Goal: Book appointment/travel/reservation

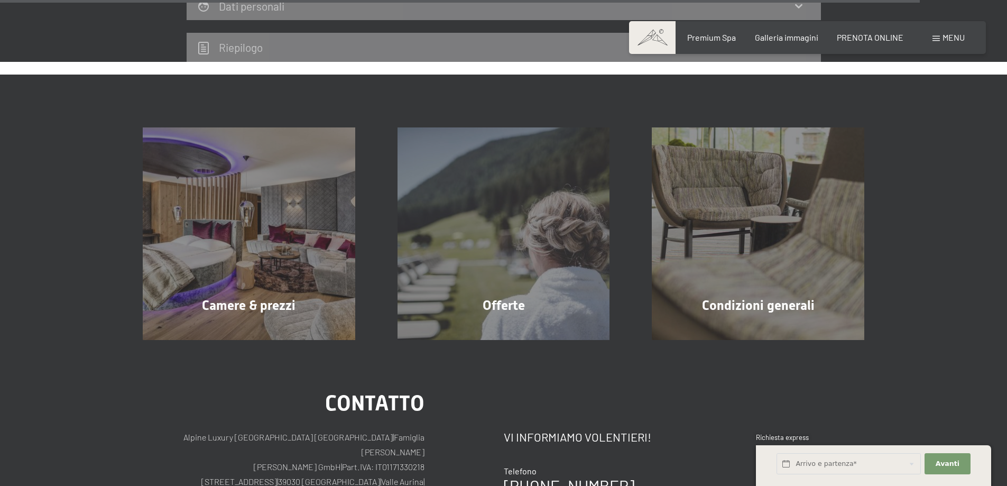
scroll to position [3336, 0]
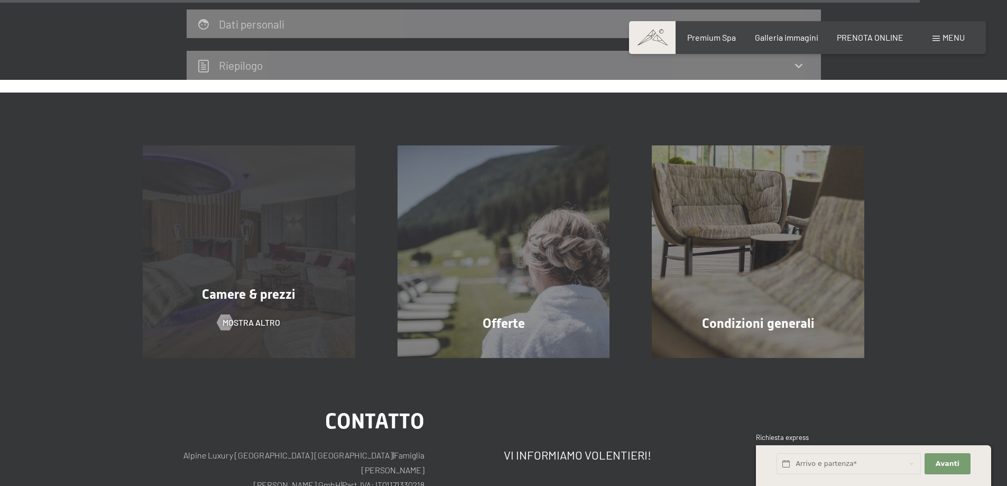
click at [270, 271] on div "Camere & prezzi mostra altro" at bounding box center [249, 251] width 255 height 213
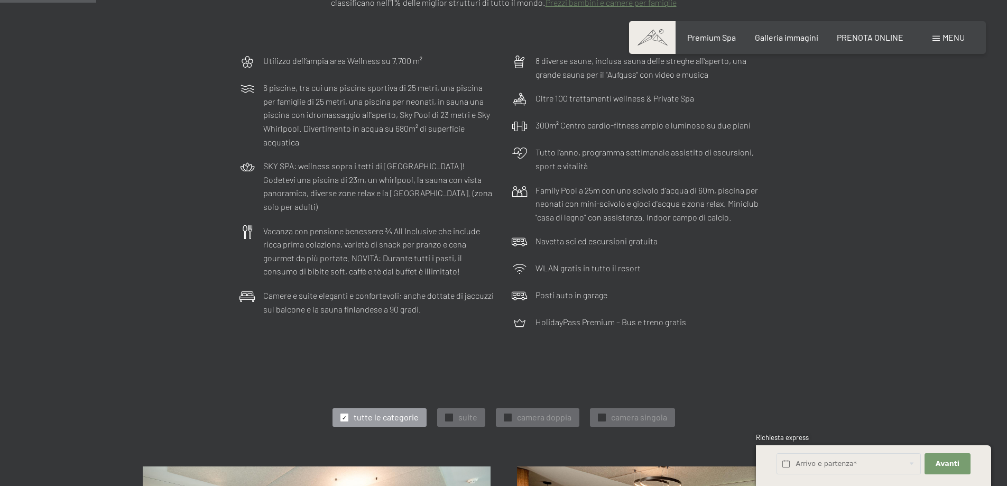
scroll to position [370, 0]
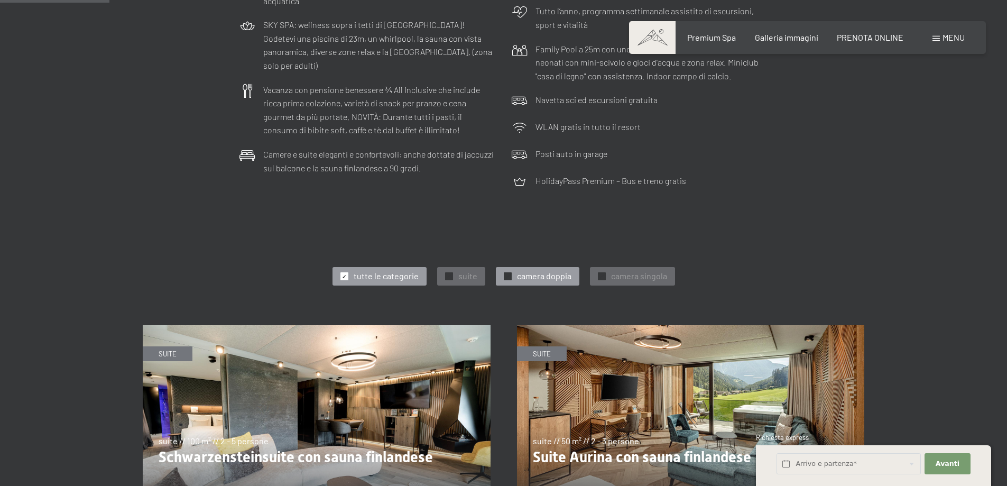
click at [504, 277] on div at bounding box center [508, 276] width 8 height 8
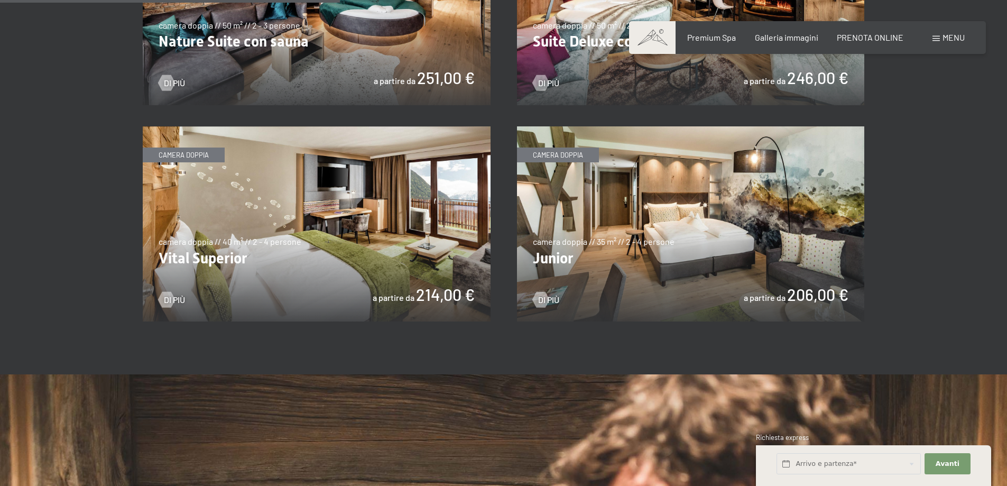
scroll to position [846, 0]
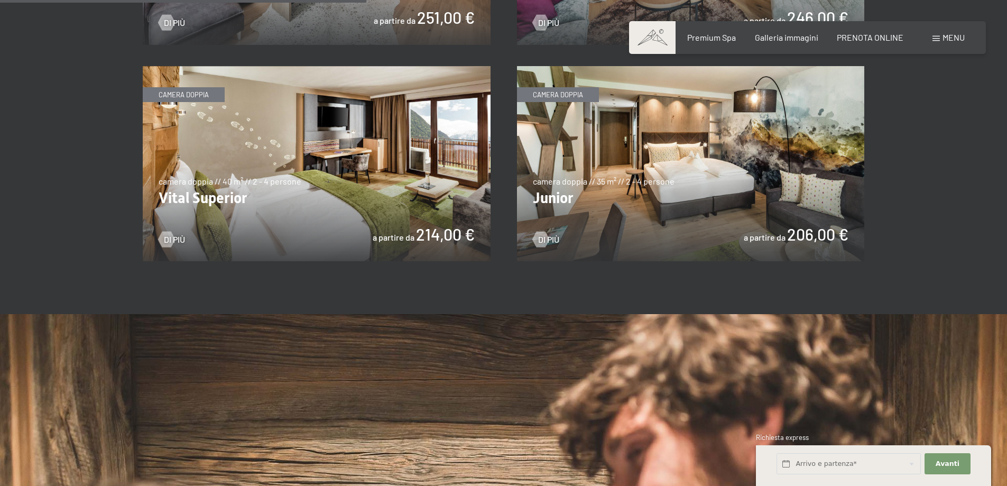
click at [682, 198] on img at bounding box center [691, 164] width 348 height 196
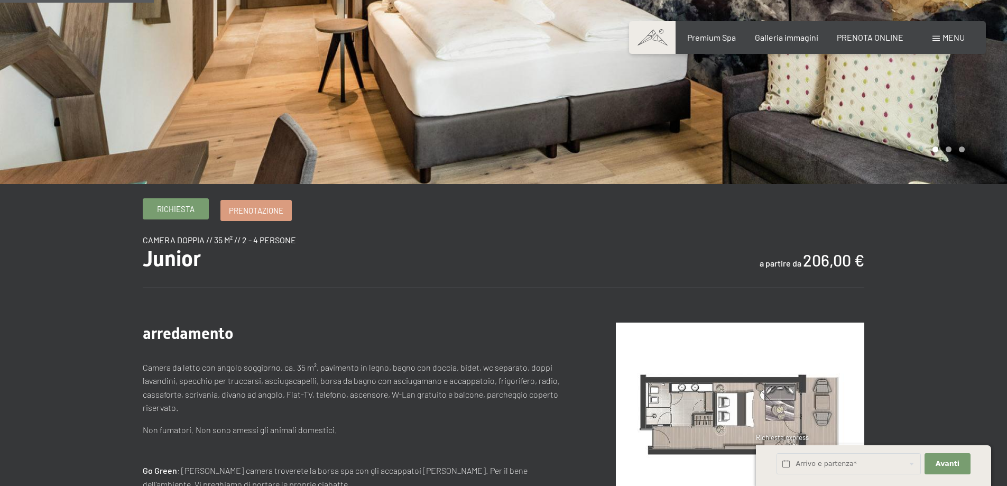
scroll to position [212, 0]
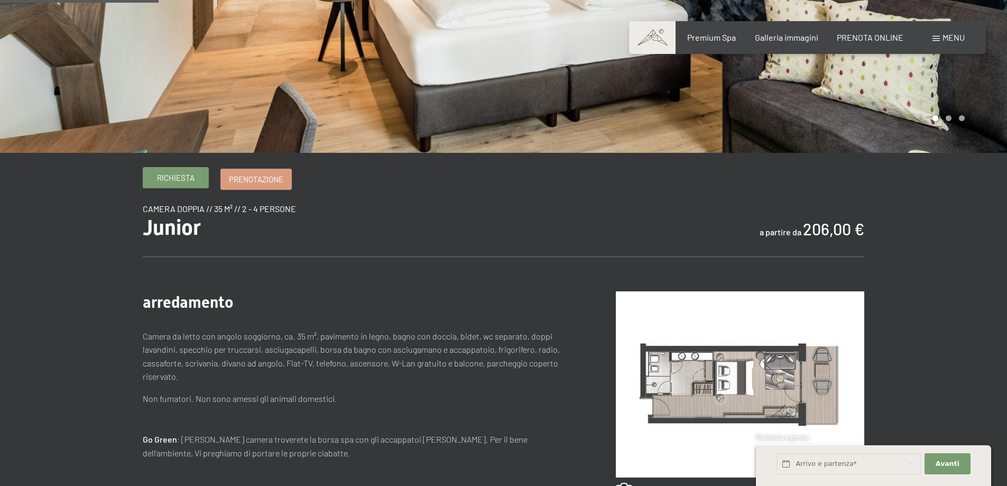
click at [185, 181] on span "Richiesta" at bounding box center [176, 177] width 38 height 11
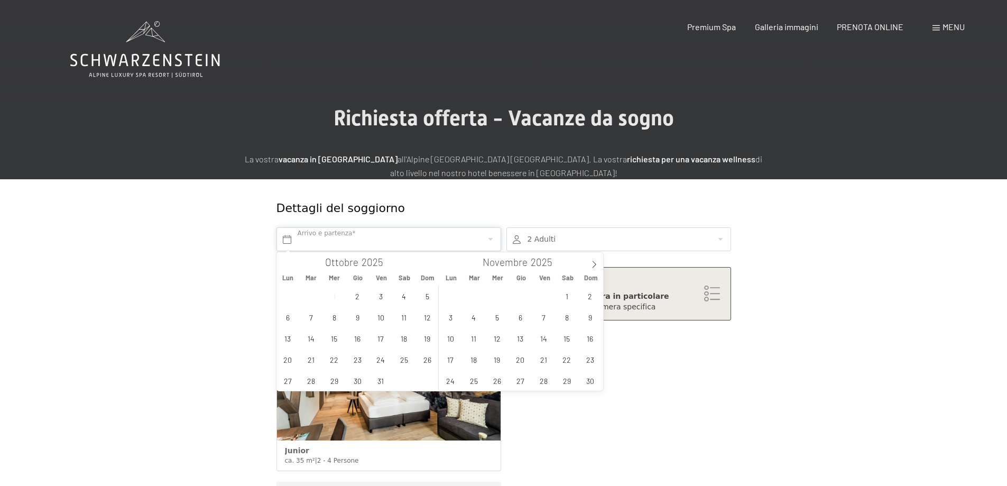
click at [397, 244] on input "text" at bounding box center [389, 239] width 225 height 24
click at [566, 379] on span "29" at bounding box center [567, 380] width 21 height 21
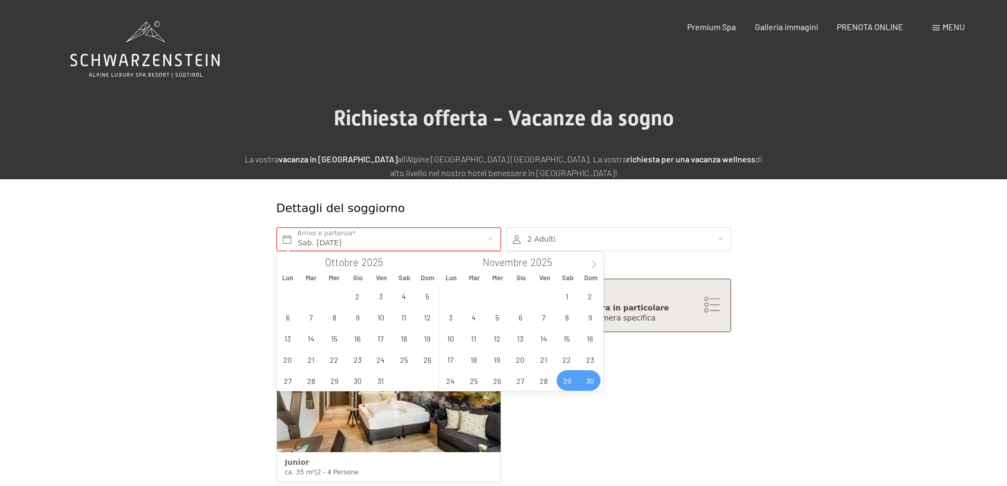
click at [594, 260] on span at bounding box center [594, 261] width 18 height 18
click at [457, 296] on span "1" at bounding box center [450, 296] width 21 height 21
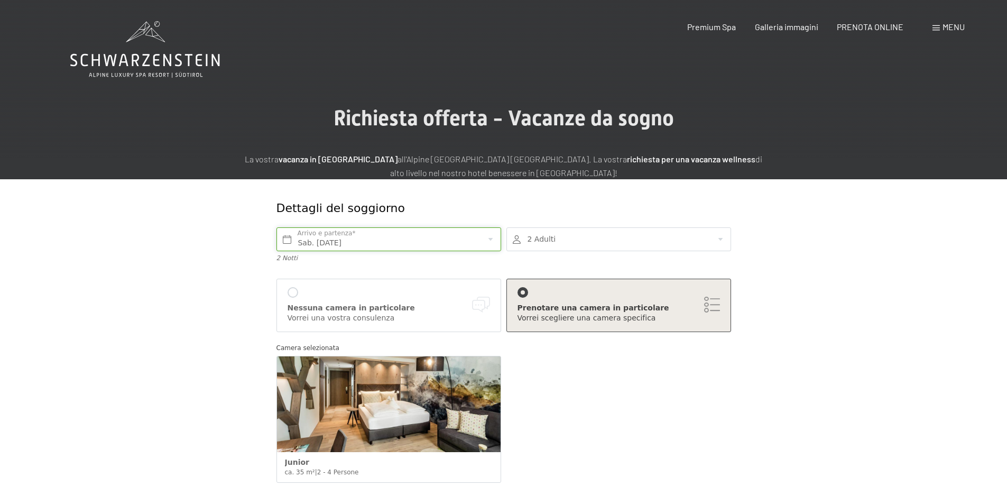
type input "Sab. 29/11/2025 - Lun. 01/12/2025"
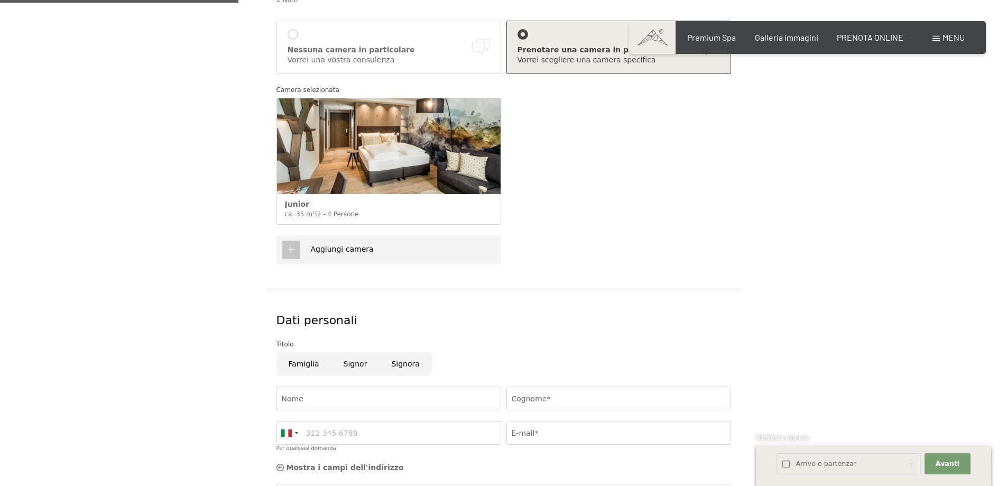
scroll to position [264, 0]
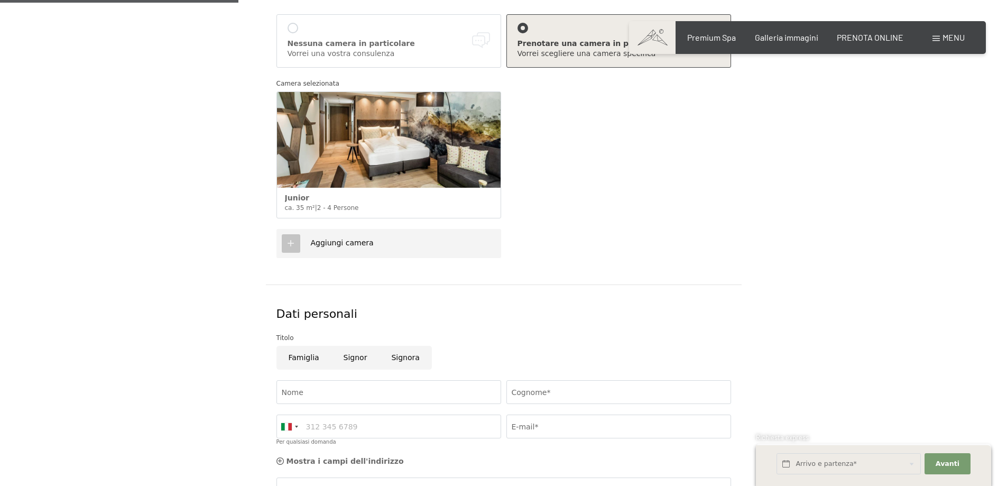
click at [362, 354] on input "Signor" at bounding box center [356, 358] width 48 height 24
radio input "true"
click at [328, 385] on input "Nome" at bounding box center [389, 392] width 225 height 24
type input "Stefano"
type input "Mazzoni"
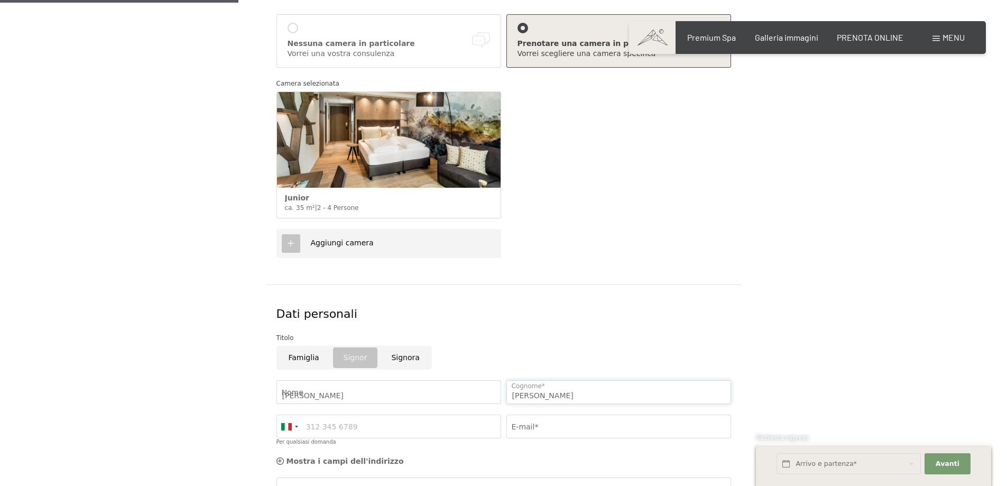
type input "3396613661"
type input "mazzo76@libero.it"
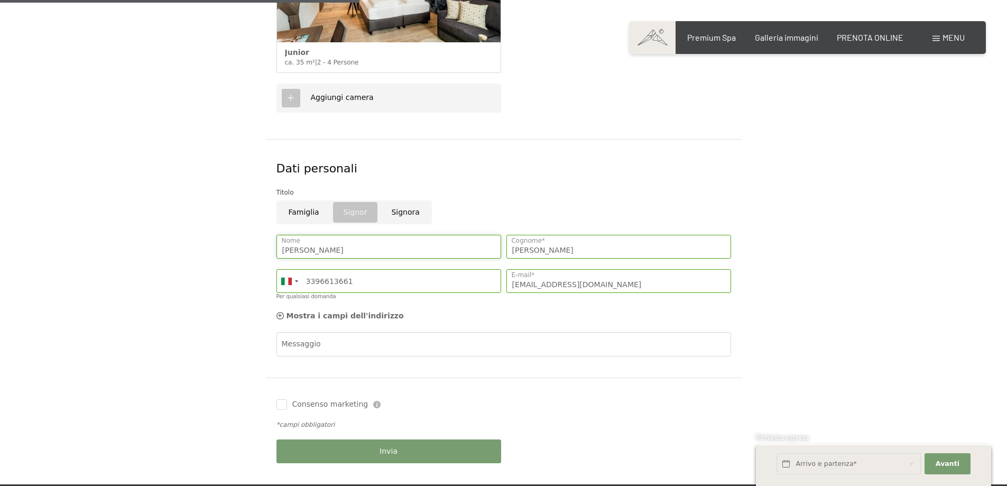
scroll to position [423, 0]
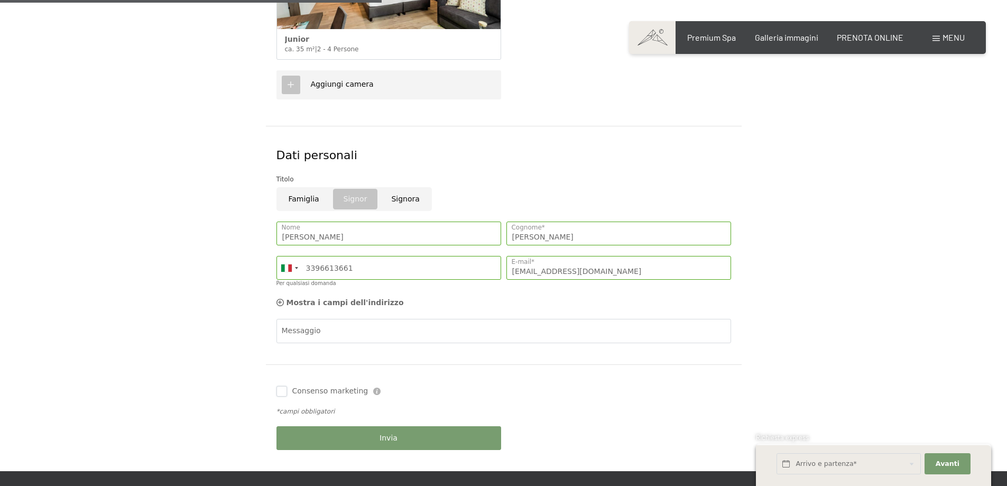
click at [282, 391] on input "Consenso marketing" at bounding box center [282, 391] width 11 height 11
checkbox input "true"
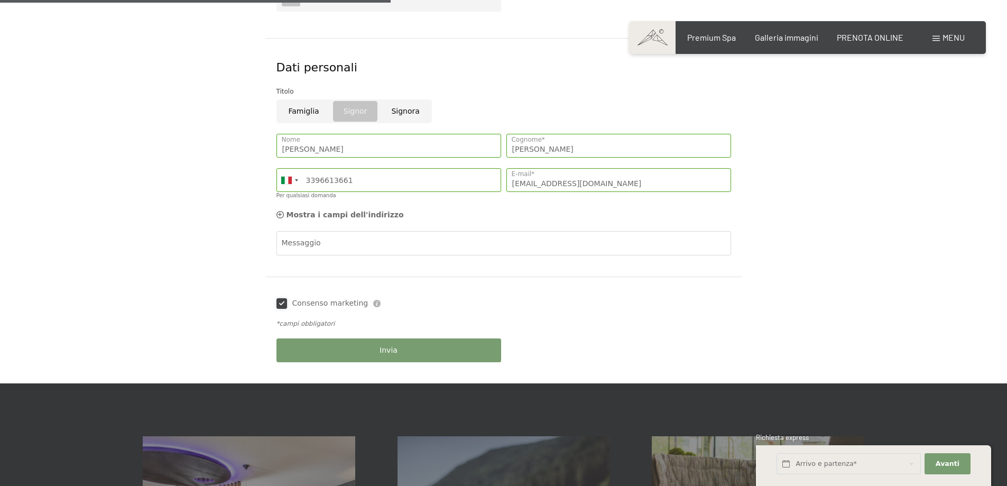
scroll to position [529, 0]
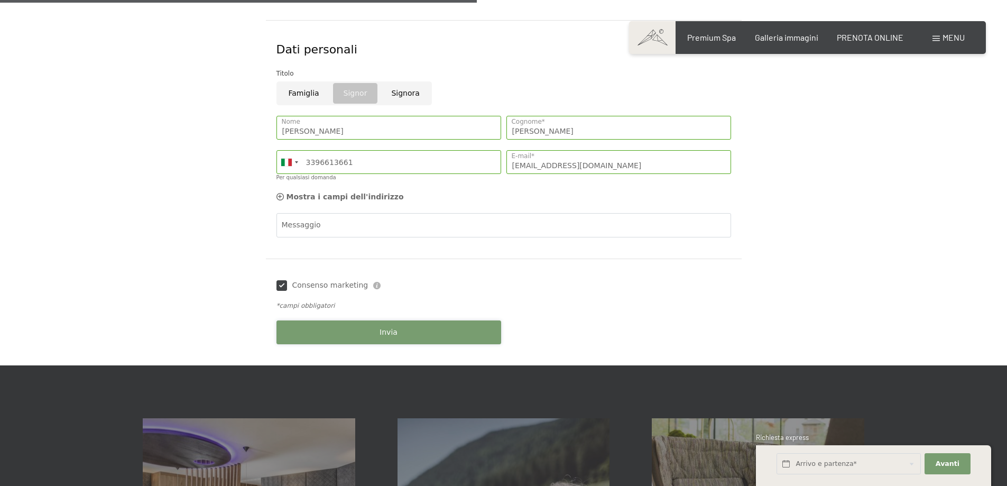
click at [410, 334] on button "Invia" at bounding box center [389, 332] width 225 height 24
